Goal: Check status: Check status

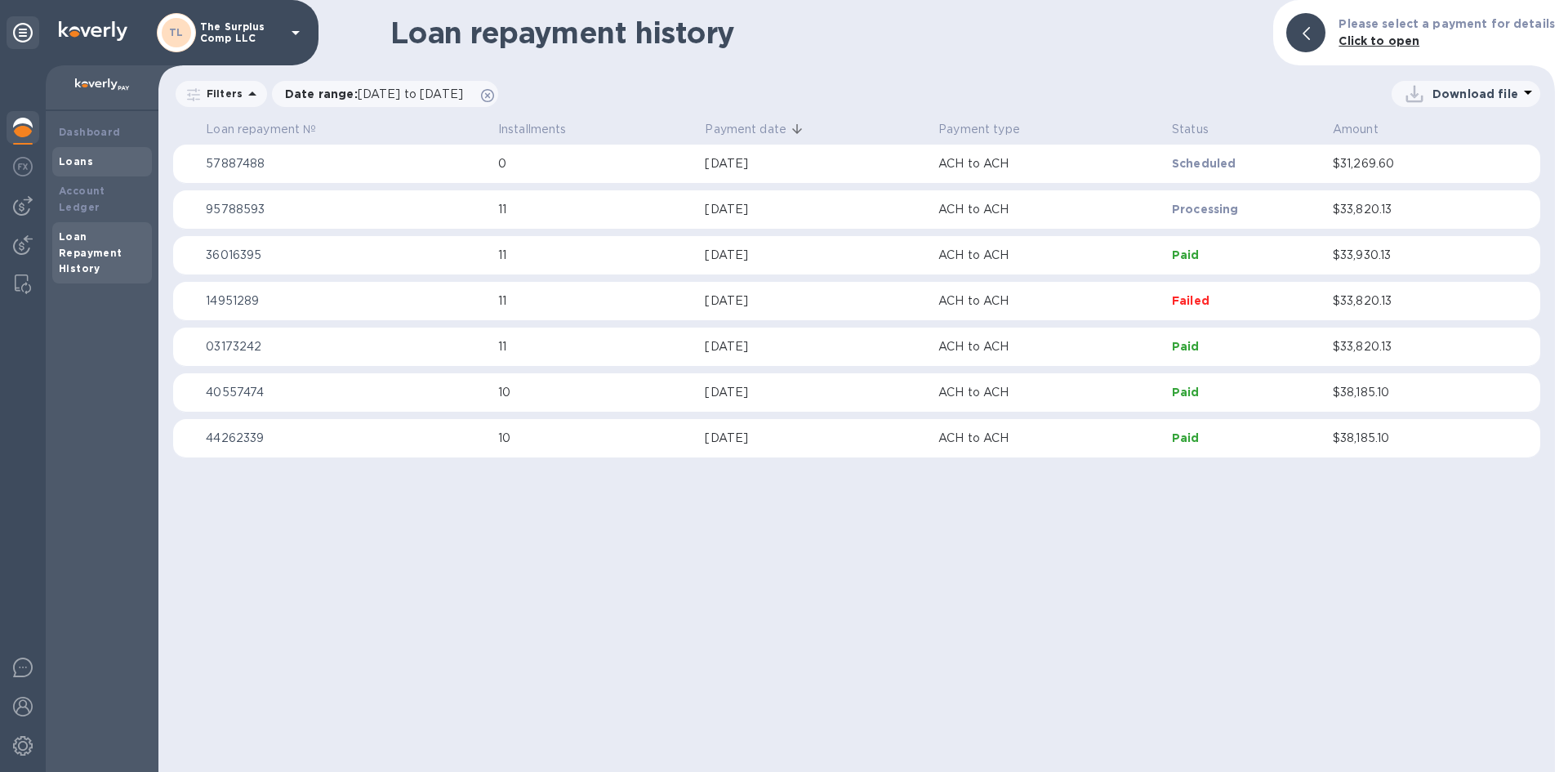
click at [104, 158] on div "Loans" at bounding box center [102, 162] width 87 height 16
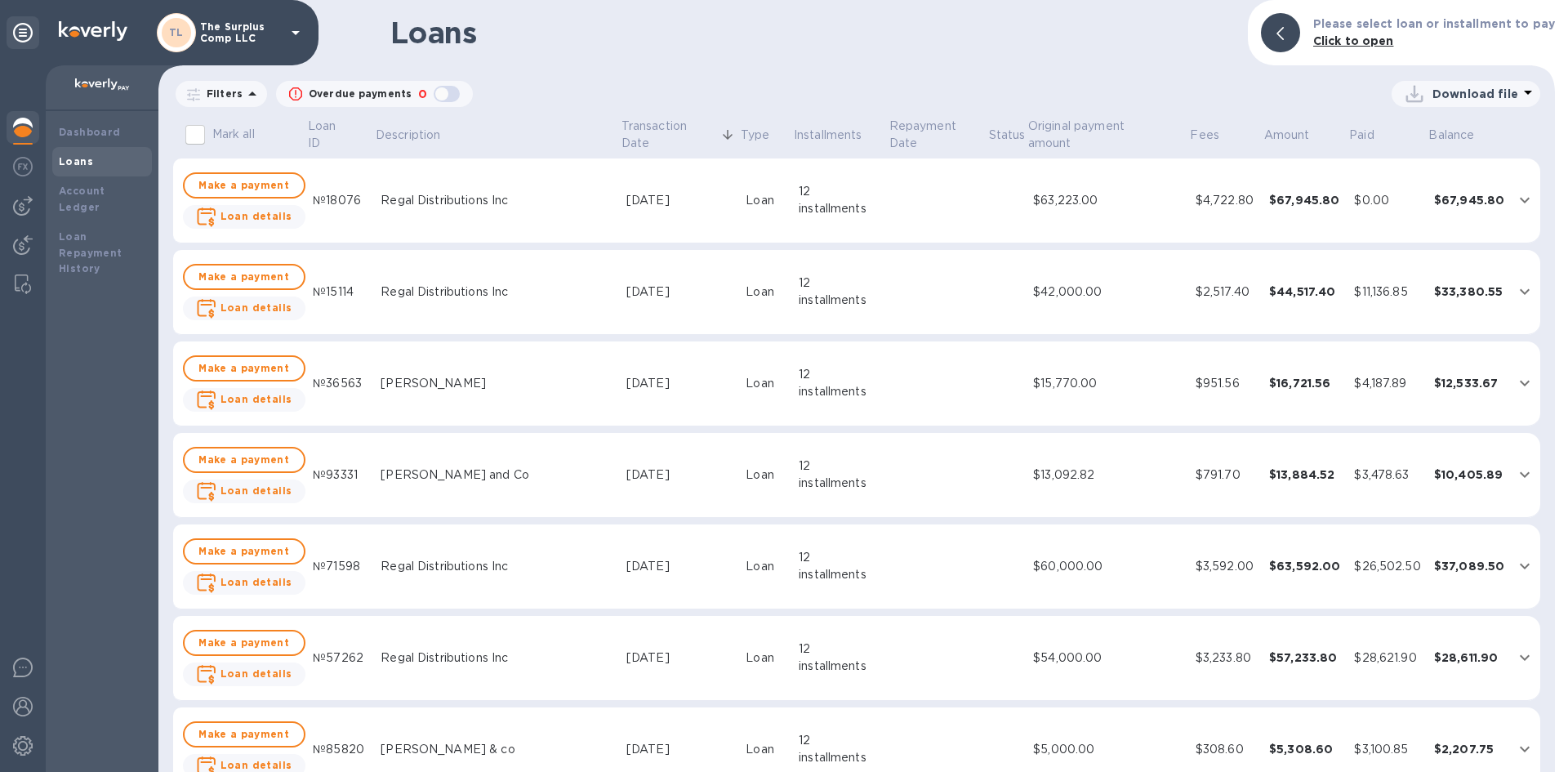
click at [1511, 210] on td at bounding box center [1525, 200] width 29 height 85
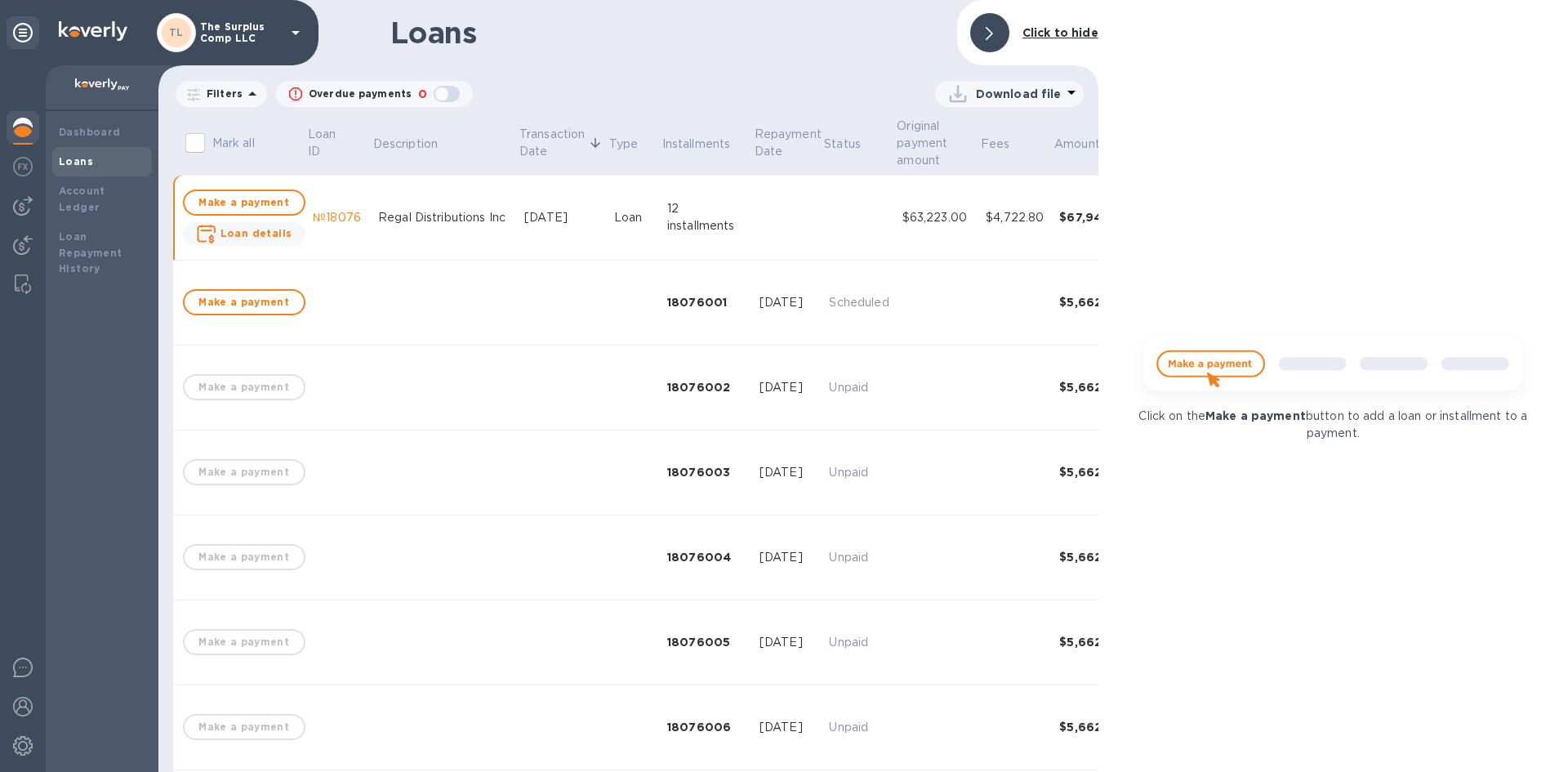
click at [1073, 33] on b "Click to hide" at bounding box center [1061, 32] width 76 height 13
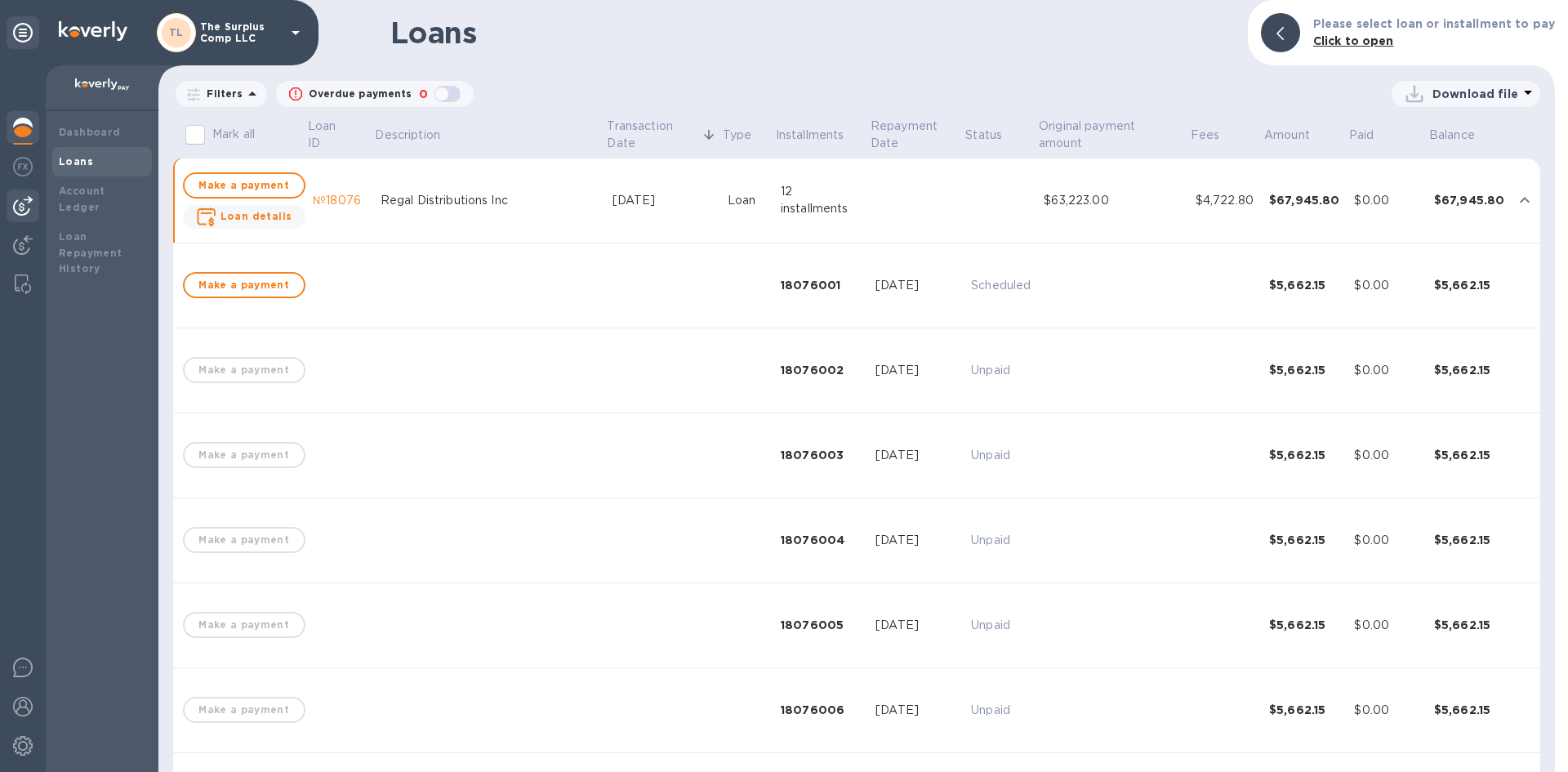
click at [19, 211] on img at bounding box center [23, 206] width 20 height 20
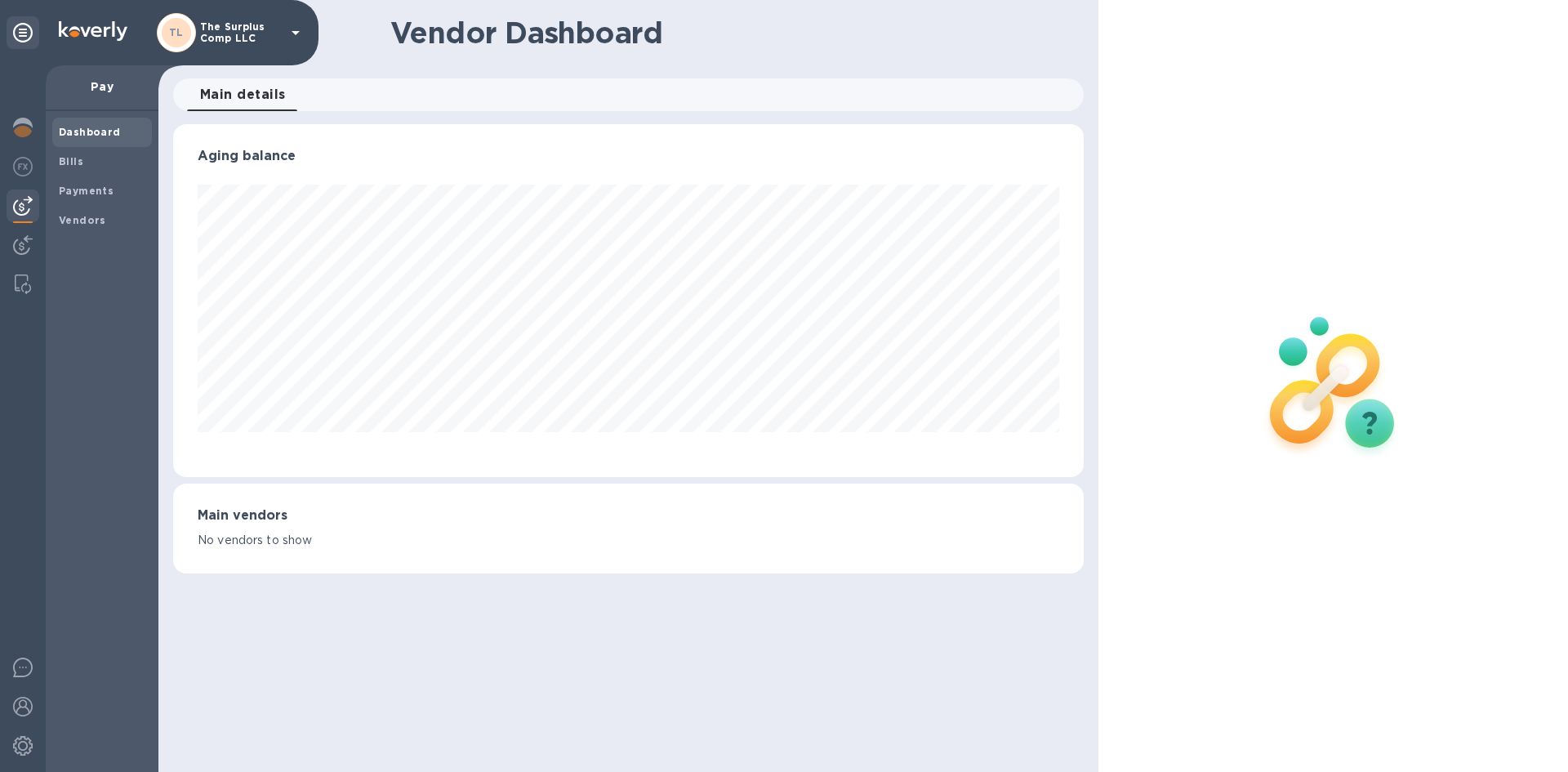
scroll to position [353, 910]
click at [944, 45] on h1 "Vendor Dashboard" at bounding box center [731, 33] width 682 height 34
drag, startPoint x: 860, startPoint y: 642, endPoint x: 932, endPoint y: 635, distance: 72.3
click at [860, 642] on div "Vendor Dashboard Main details 0 Aging balance Main vendors No vendors to show" at bounding box center [628, 386] width 940 height 772
click at [732, 47] on h1 "Vendor Dashboard" at bounding box center [731, 33] width 682 height 34
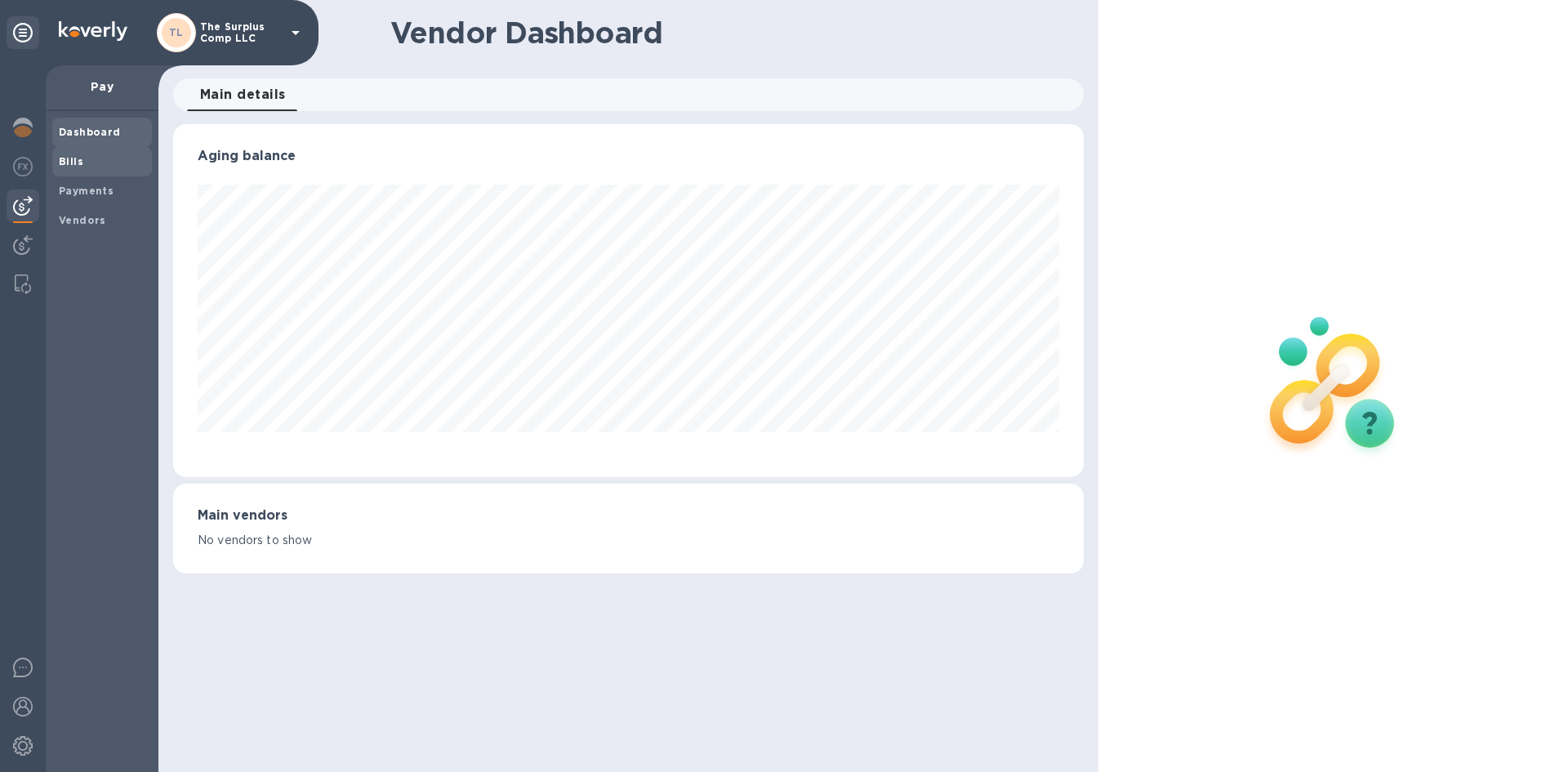
click at [108, 173] on div "Bills" at bounding box center [102, 161] width 100 height 29
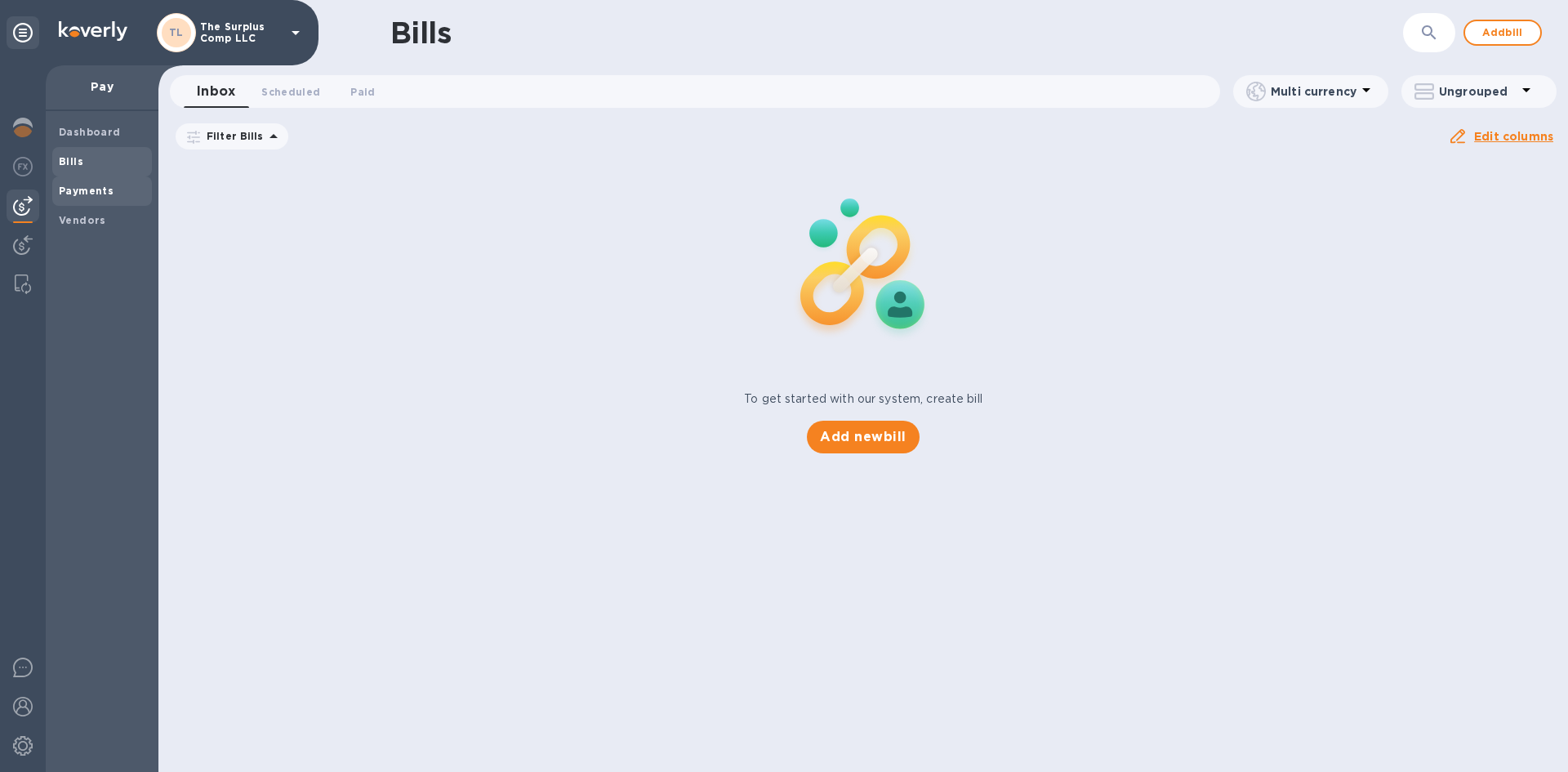
click at [106, 198] on span "Payments" at bounding box center [86, 191] width 55 height 16
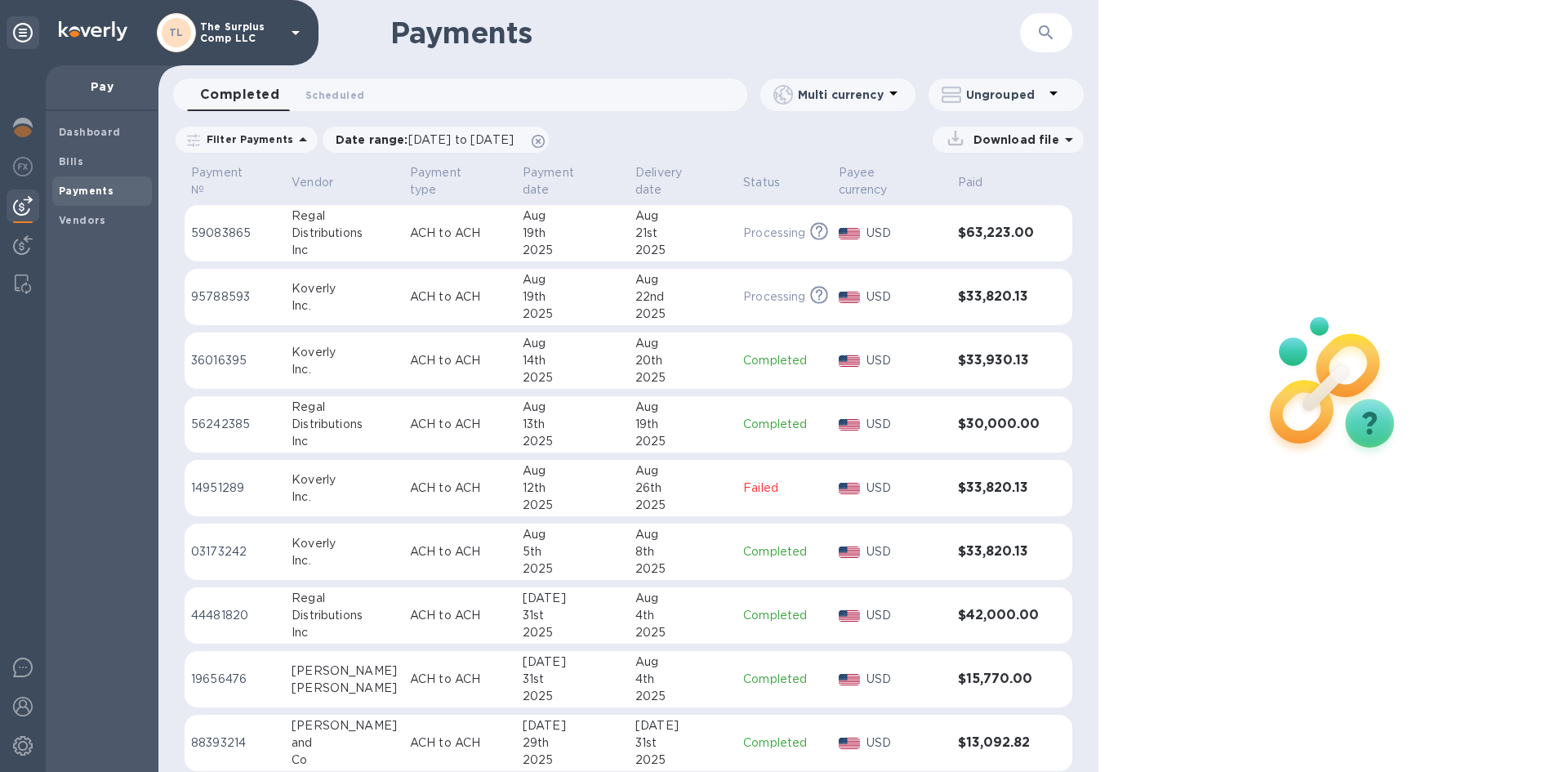
click at [433, 416] on p "ACH to ACH" at bounding box center [460, 424] width 100 height 17
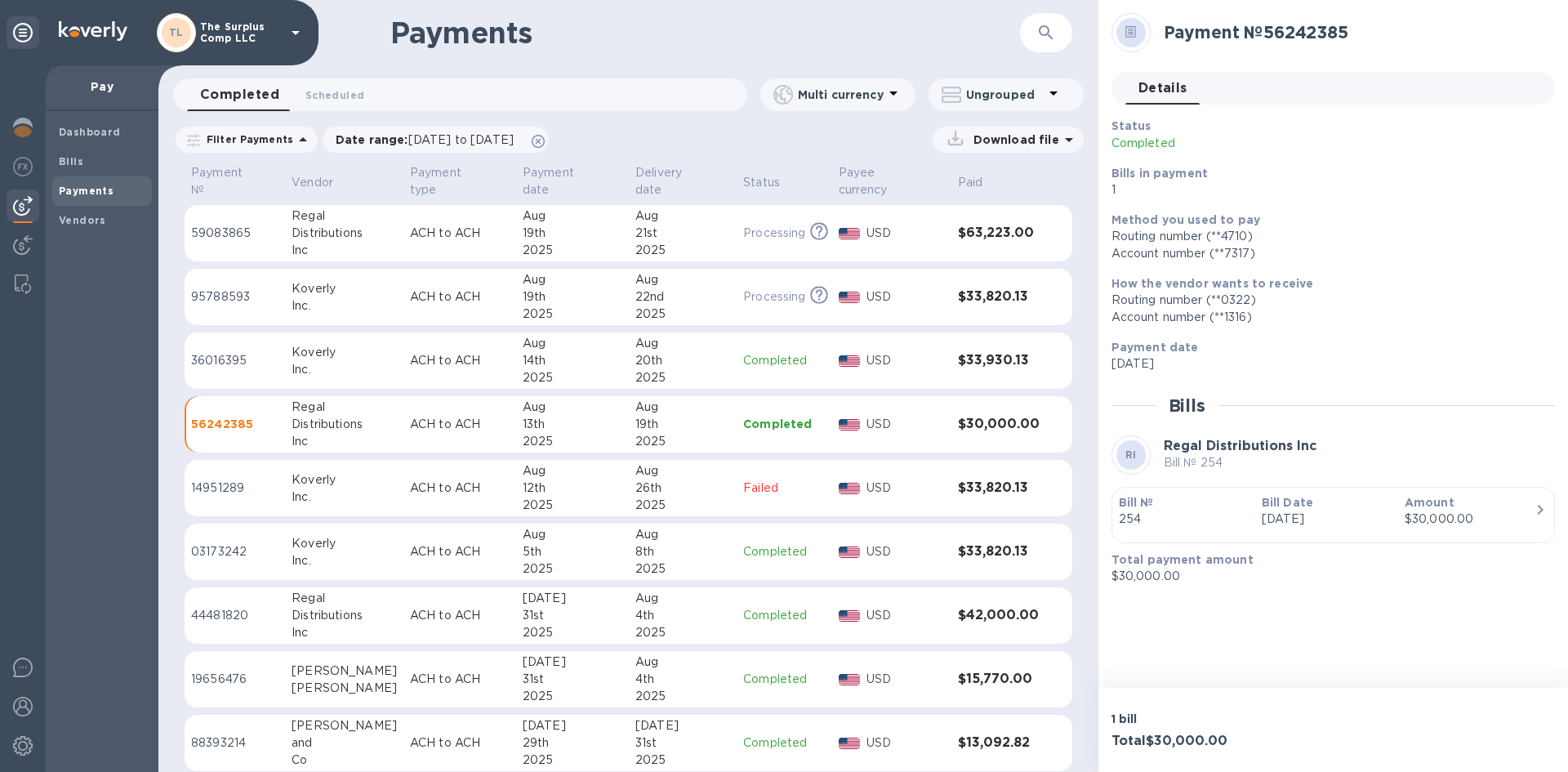
click at [632, 123] on div "Payments ​ Completed 0 Scheduled 0 Multi currency Ungrouped Filter Payments Dat…" at bounding box center [628, 386] width 940 height 772
click at [687, 38] on h1 "Payments" at bounding box center [663, 33] width 546 height 34
